Goal: Find contact information: Find contact information

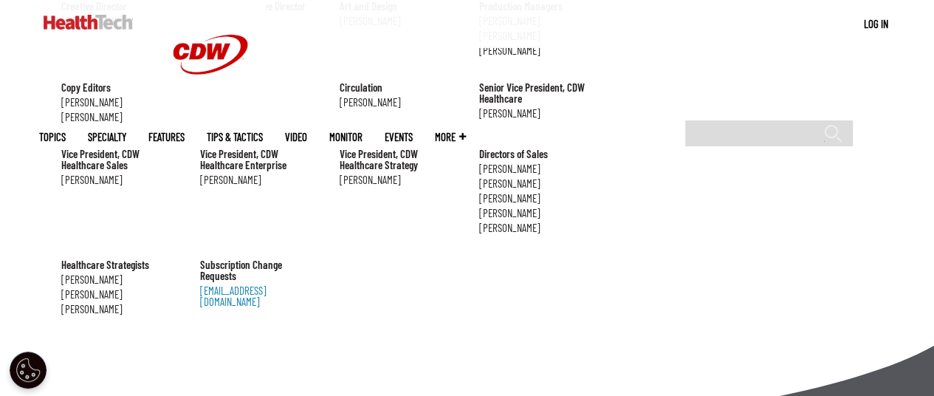
scroll to position [1699, 0]
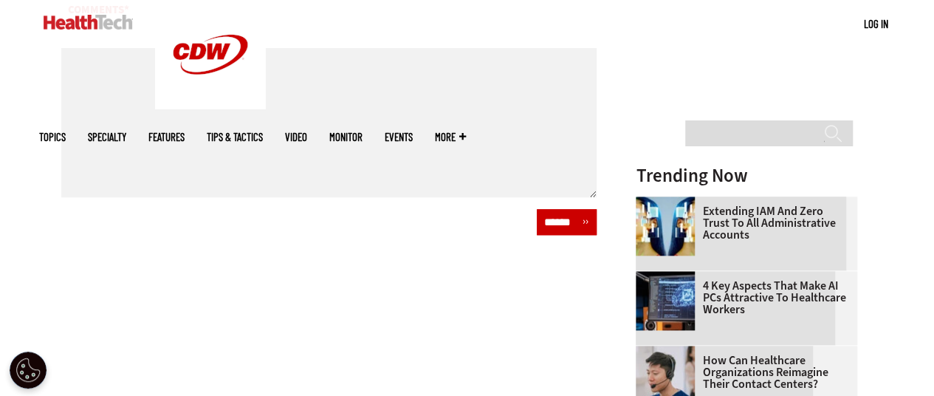
scroll to position [74, 0]
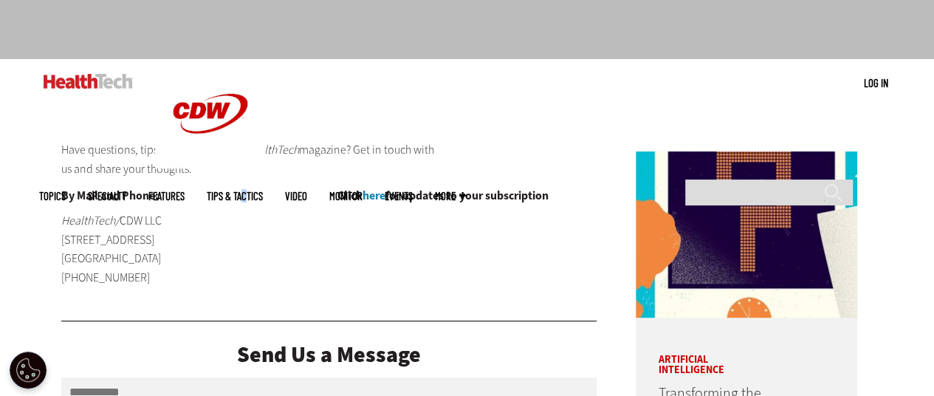
drag, startPoint x: 75, startPoint y: 1, endPoint x: 362, endPoint y: 97, distance: 302.0
click at [362, 172] on ul "Topics Specialty Features Tips & Tactics Video MonITor Events More Search" at bounding box center [263, 196] width 449 height 48
click at [66, 191] on span "Topics" at bounding box center [52, 196] width 27 height 11
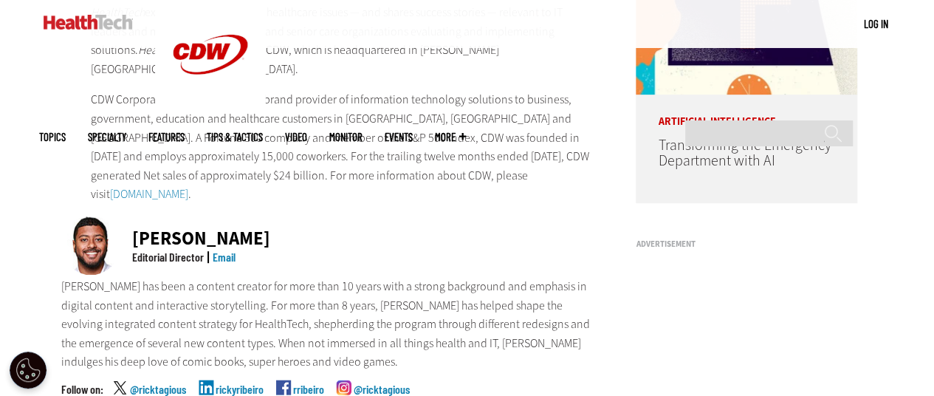
scroll to position [445, 0]
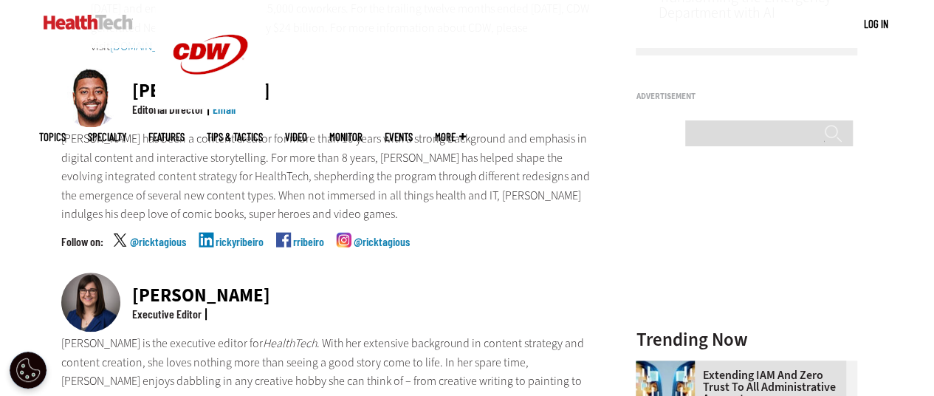
click at [220, 102] on link "Email" at bounding box center [224, 109] width 23 height 14
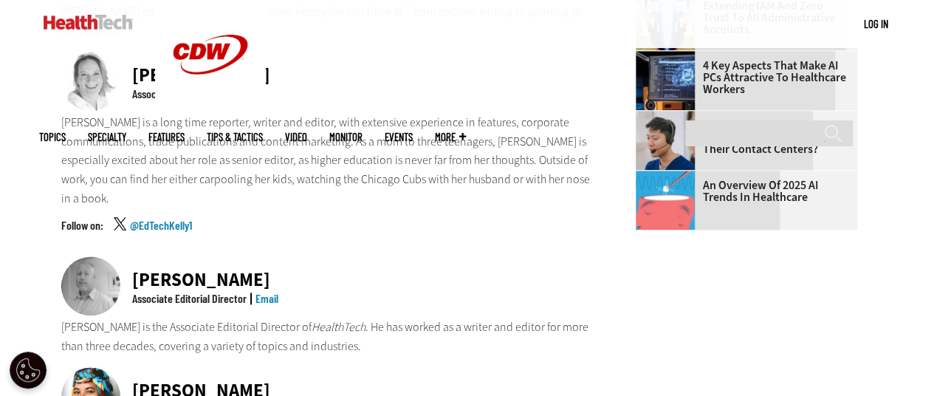
scroll to position [740, 0]
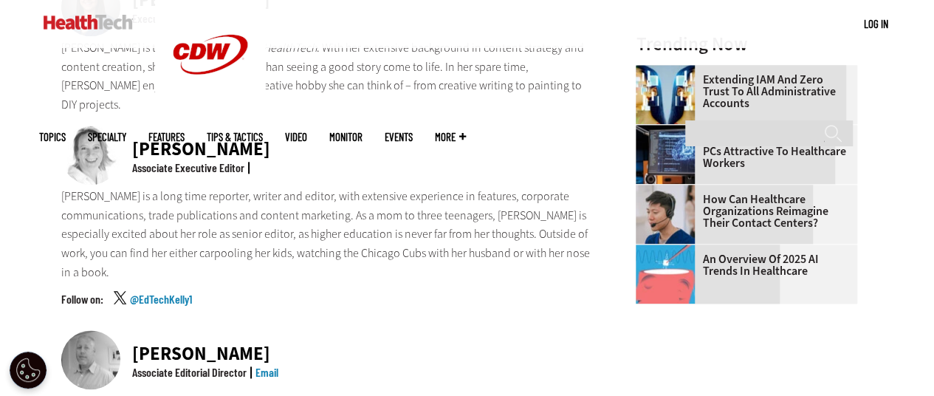
click at [267, 344] on div "[PERSON_NAME]" at bounding box center [205, 353] width 146 height 18
click at [269, 365] on link "Email" at bounding box center [267, 372] width 23 height 14
